Goal: Transaction & Acquisition: Purchase product/service

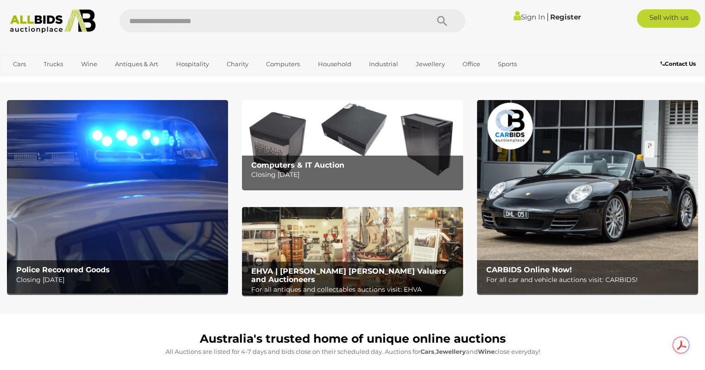
click at [340, 138] on img at bounding box center [352, 144] width 221 height 89
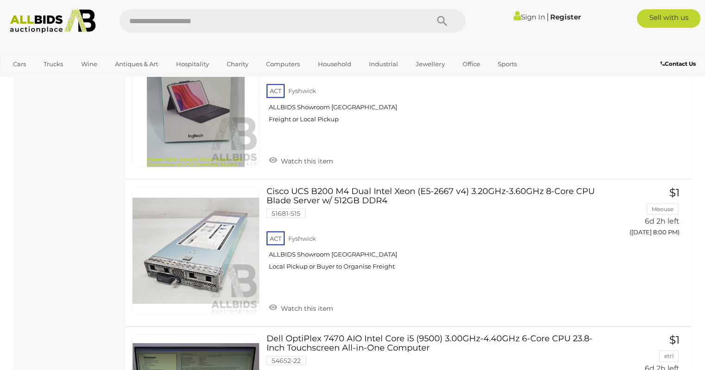
scroll to position [5184, 0]
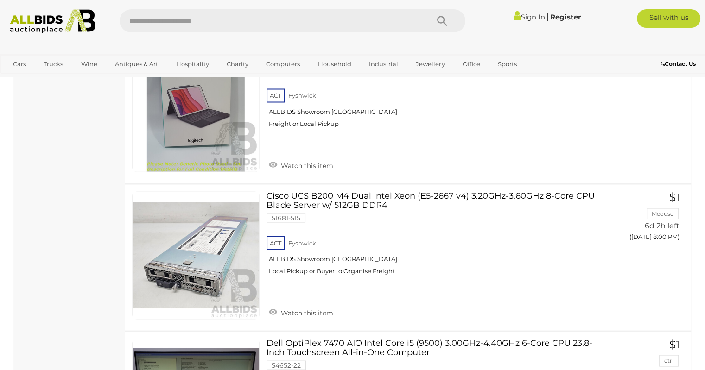
click at [287, 198] on link "Cisco UCS B200 M4 Dual Intel Xeon (E5-2667 v4) 3.20GHz-3.60GHz 8-Core CPU Blade…" at bounding box center [431, 236] width 316 height 90
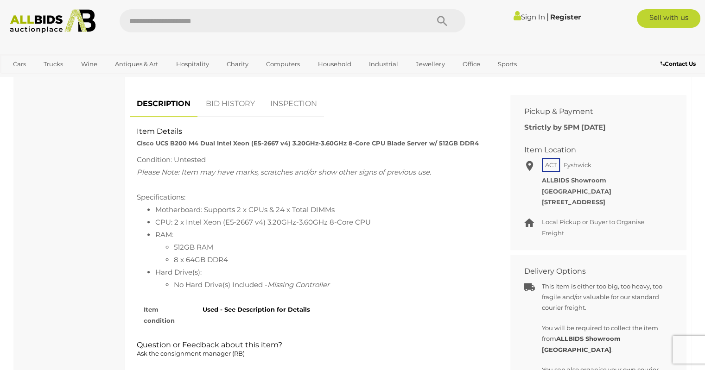
scroll to position [365, 0]
click at [340, 138] on div "Item Details Cisco UCS B200 M4 Dual Intel Xeon (E5-2667 v4) 3.20GHz-3.60GHz 8-C…" at bounding box center [313, 137] width 367 height 22
